Goal: Task Accomplishment & Management: Manage account settings

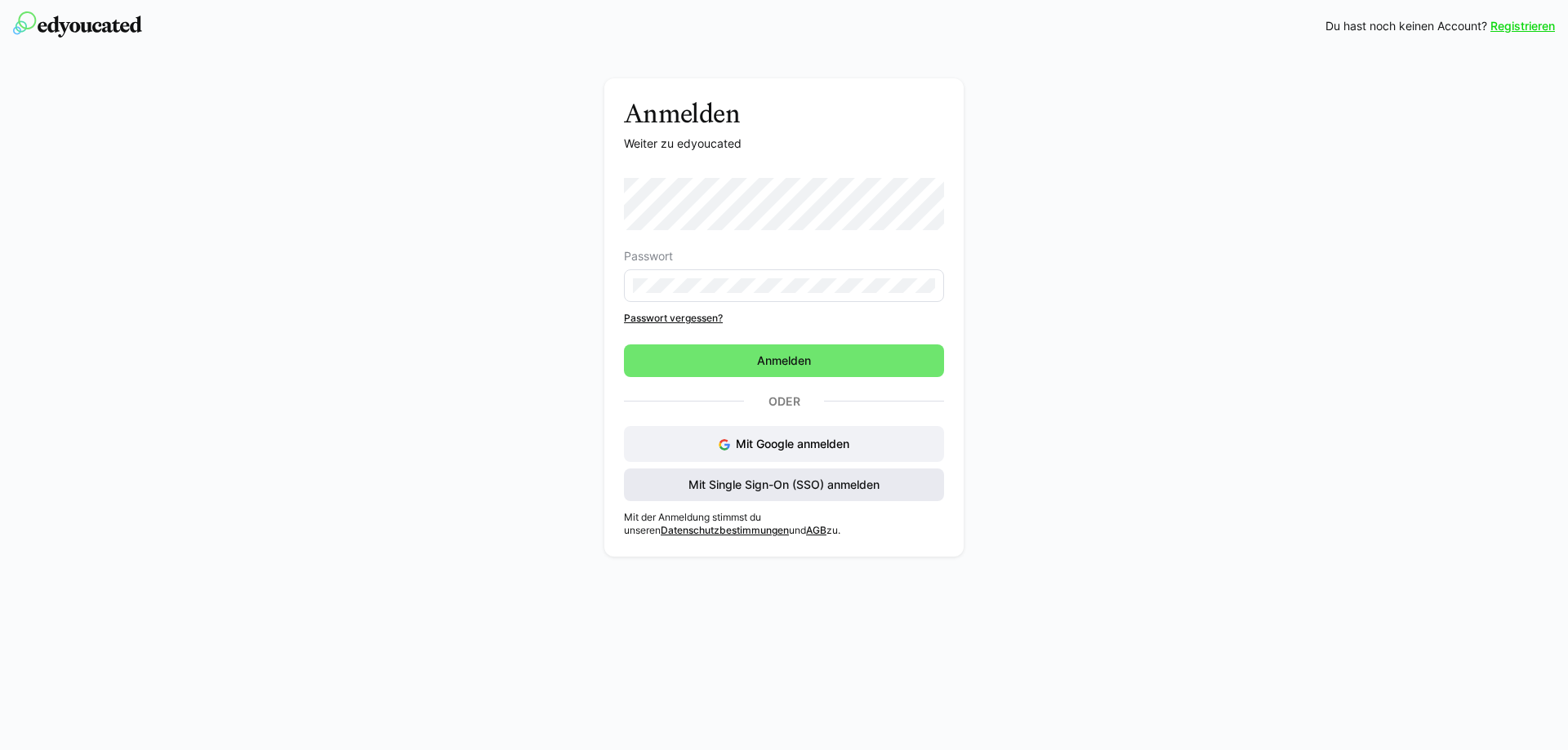
click at [799, 482] on span "Mit Single Sign-On (SSO) anmelden" at bounding box center [784, 485] width 196 height 17
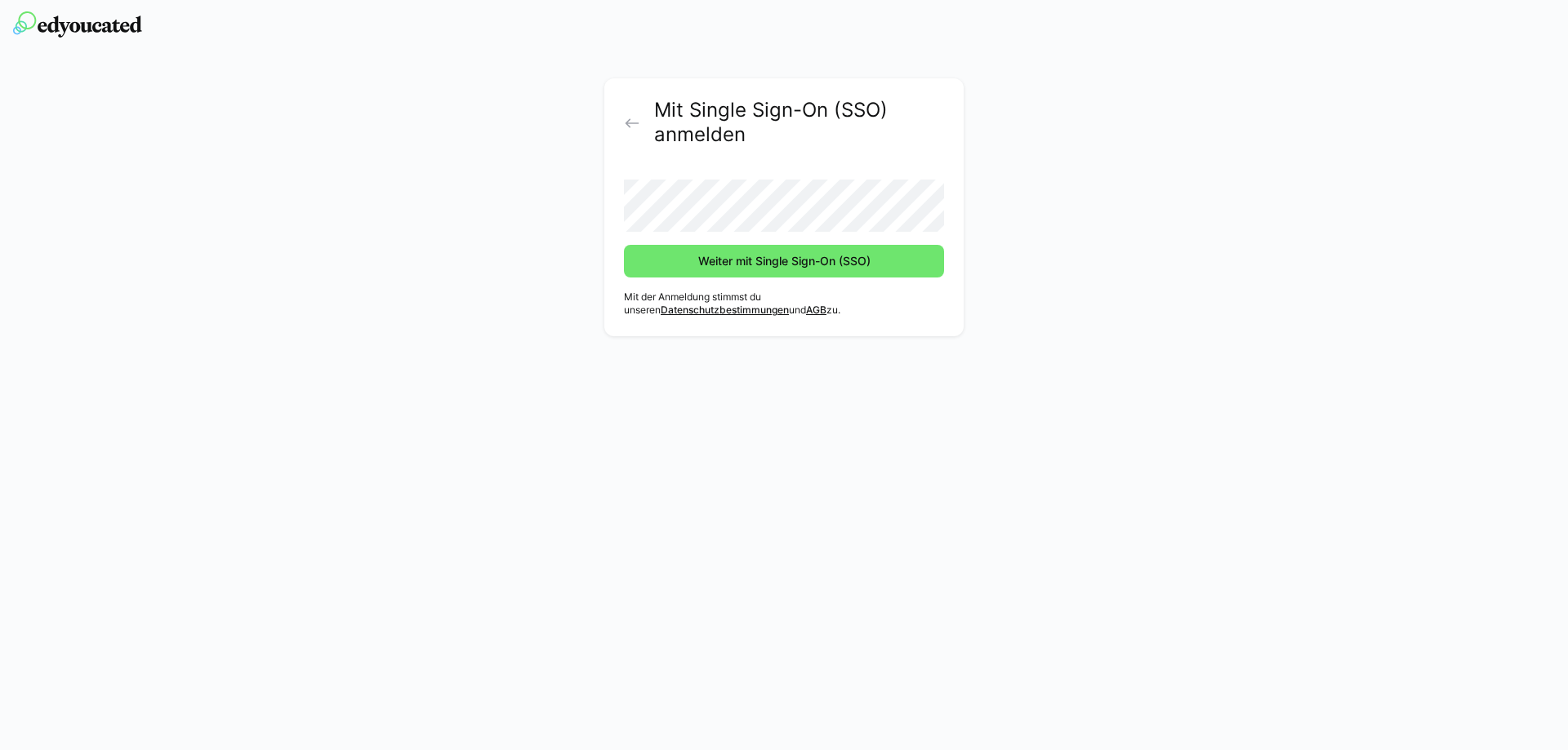
click at [624, 244] on button "Weiter mit Single Sign-On (SSO)" at bounding box center [784, 260] width 320 height 32
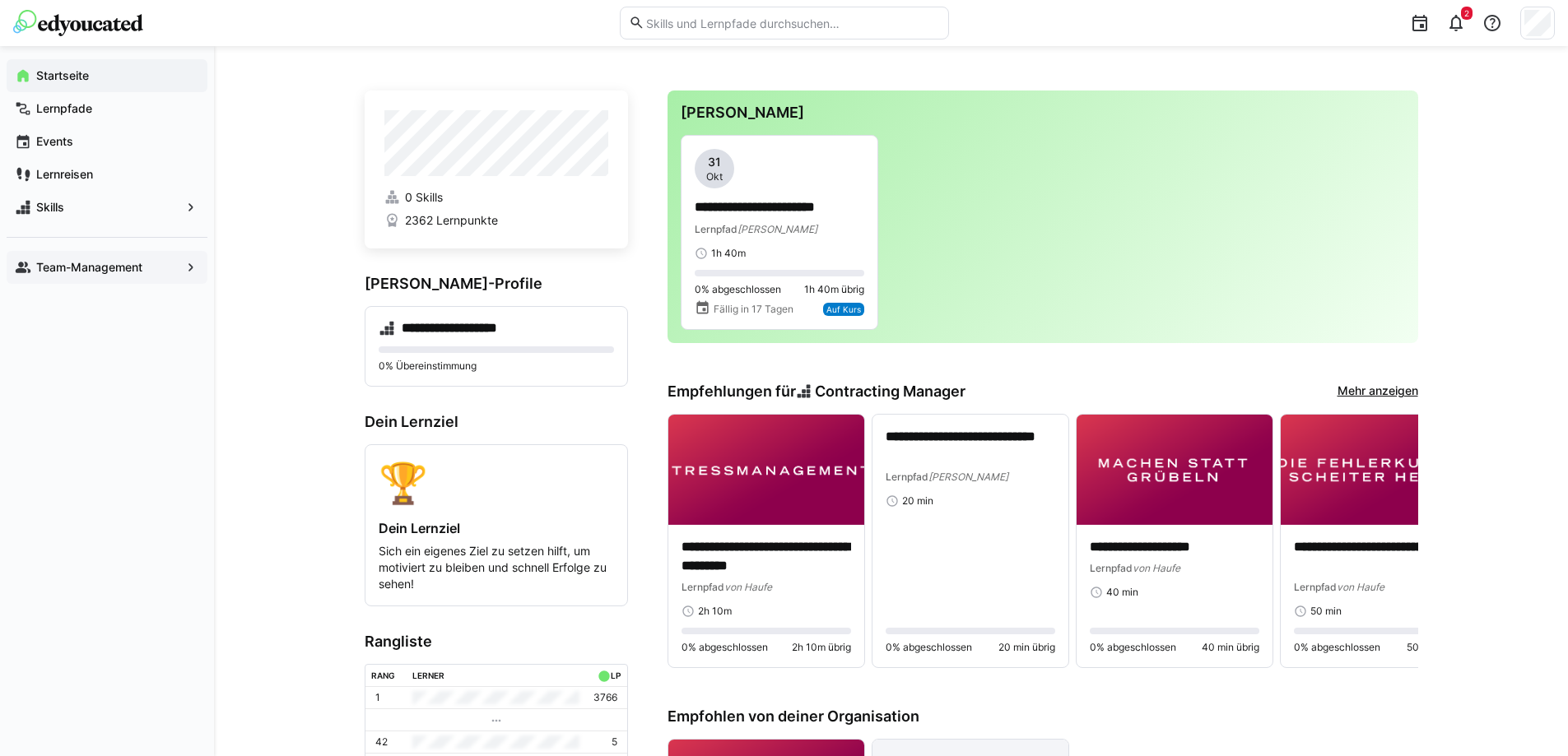
click at [153, 273] on span "Team-Management" at bounding box center [107, 268] width 147 height 17
